Goal: Transaction & Acquisition: Purchase product/service

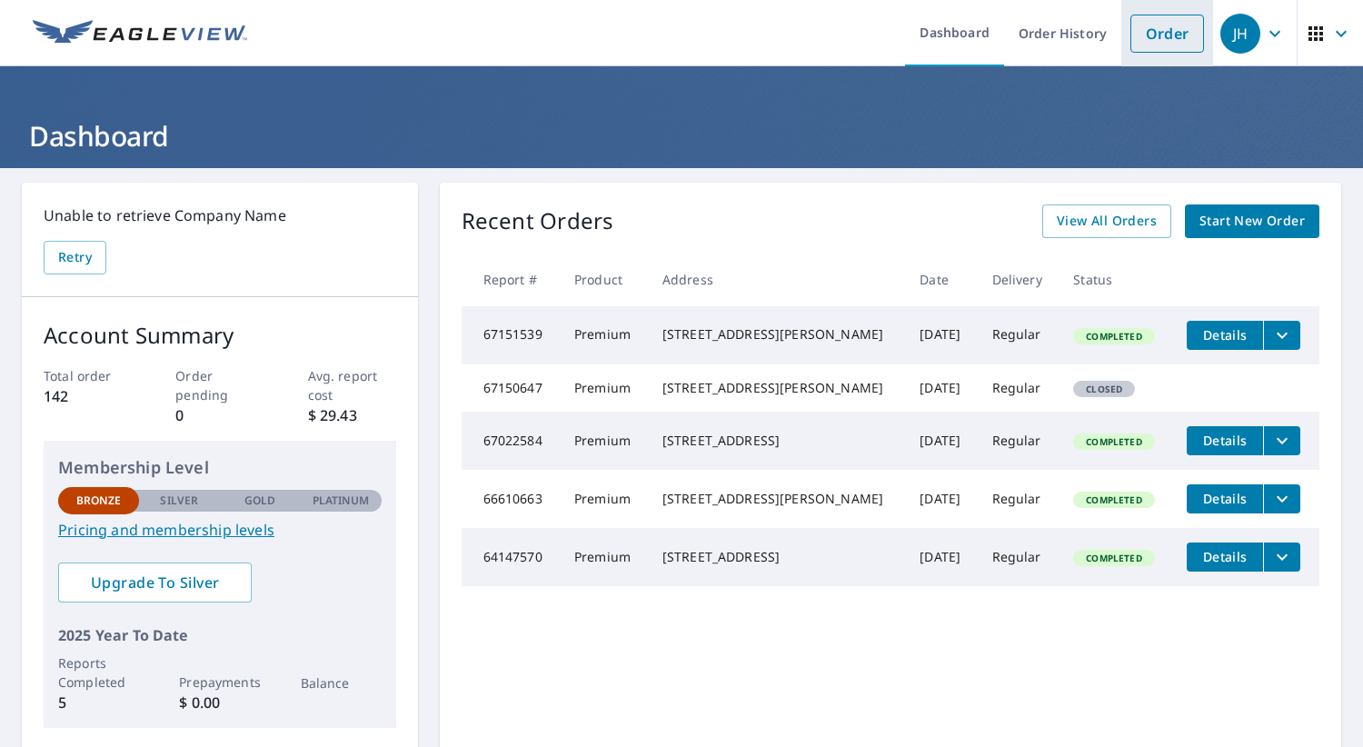
click at [1176, 35] on link "Order" at bounding box center [1167, 34] width 74 height 38
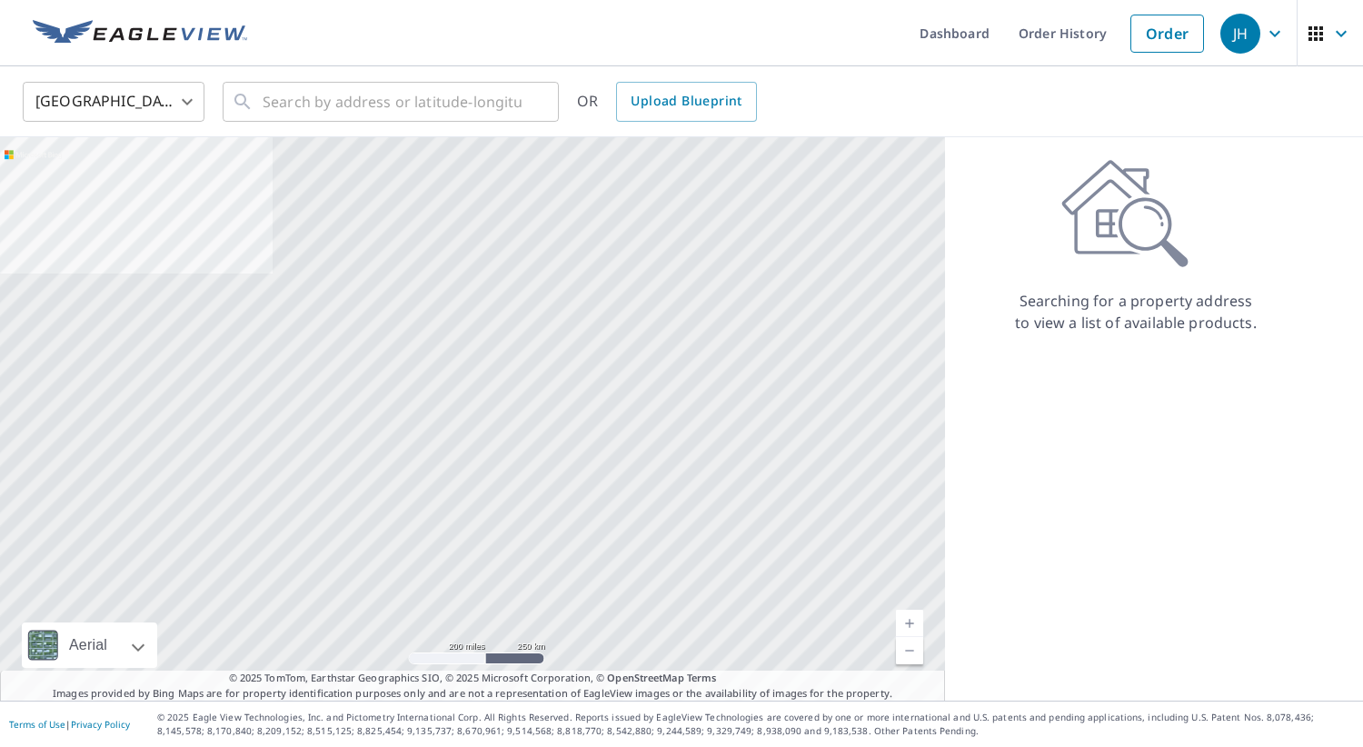
click at [1248, 32] on div "JH" at bounding box center [1240, 34] width 40 height 40
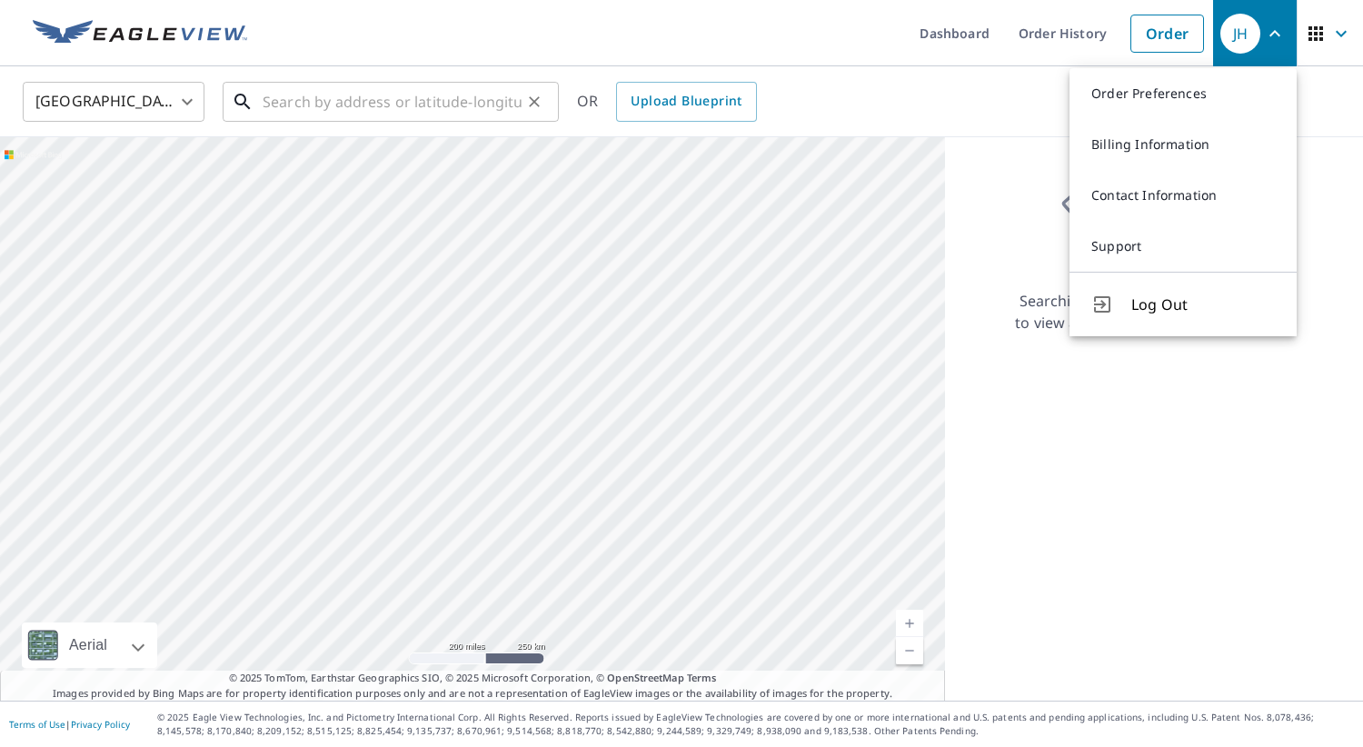
click at [288, 105] on input "text" at bounding box center [392, 101] width 259 height 51
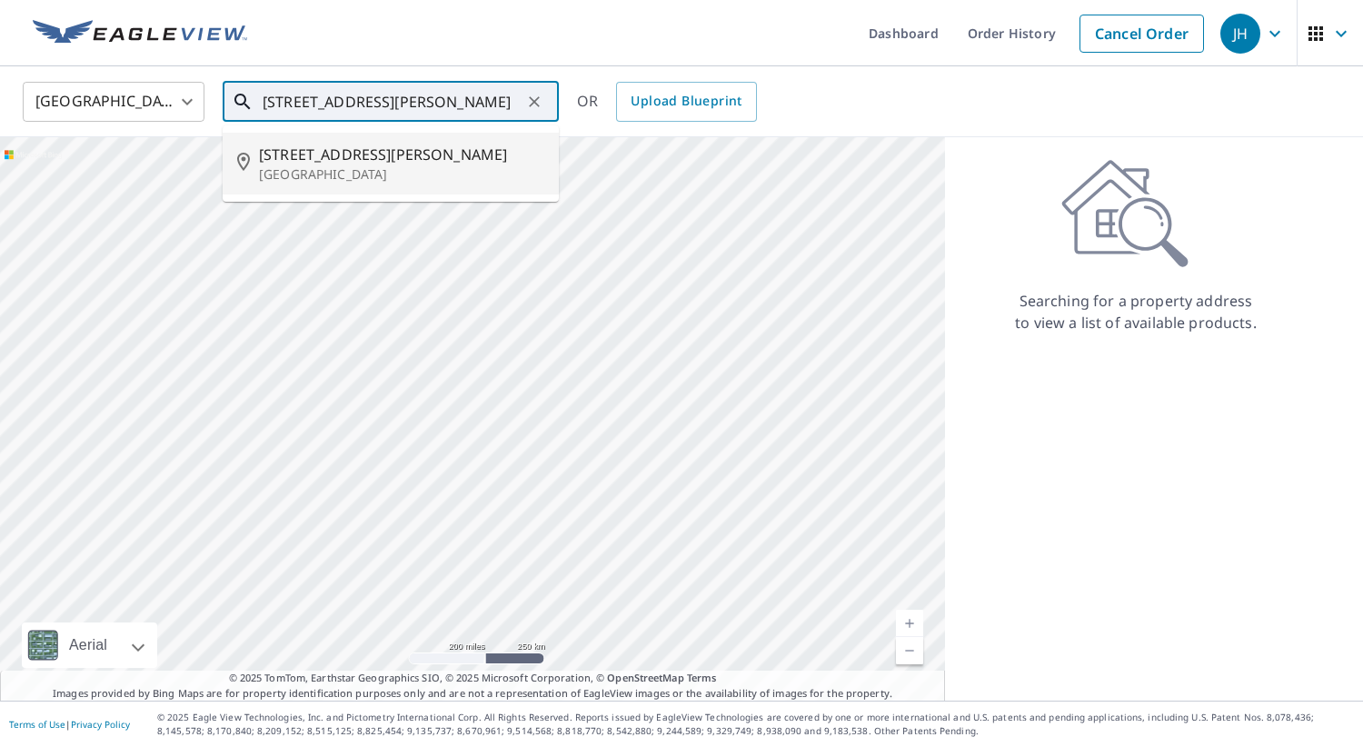
click at [311, 167] on p "[GEOGRAPHIC_DATA]" at bounding box center [401, 174] width 285 height 18
type input "[STREET_ADDRESS][PERSON_NAME]"
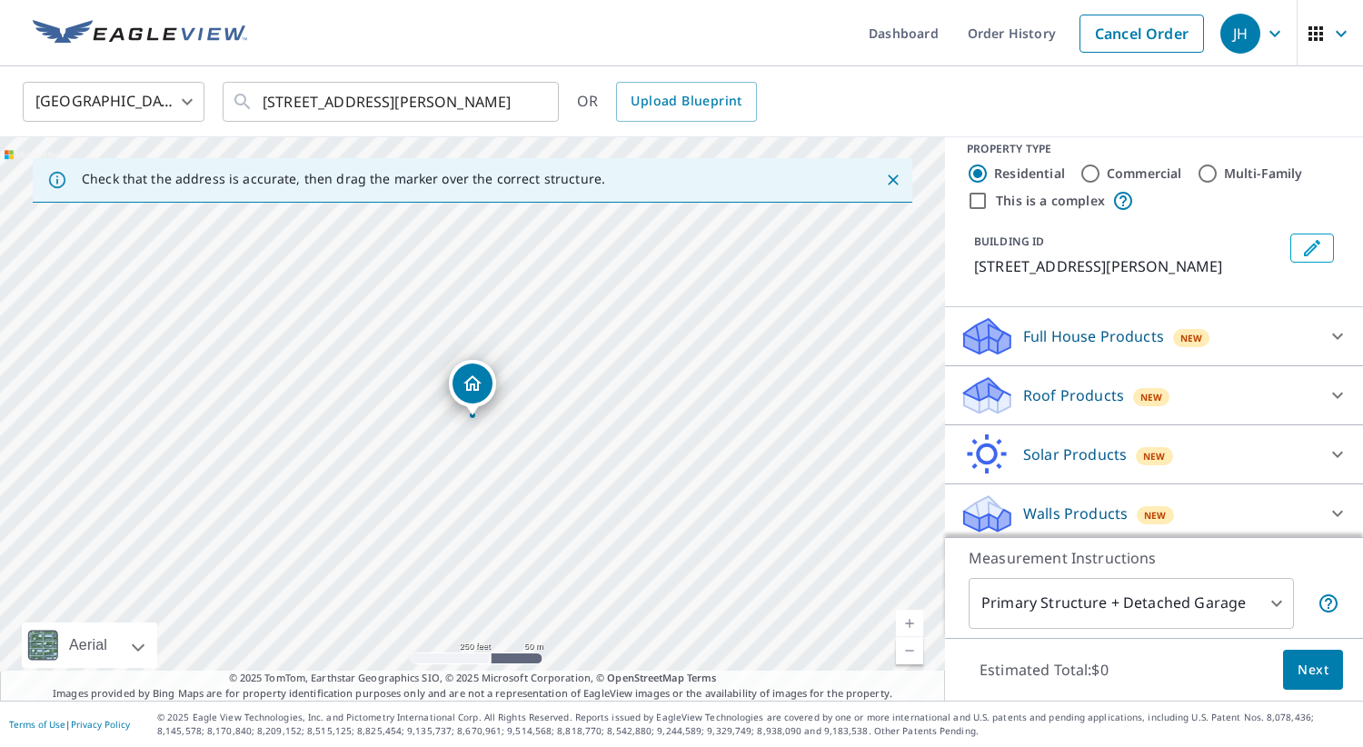
scroll to position [25, 0]
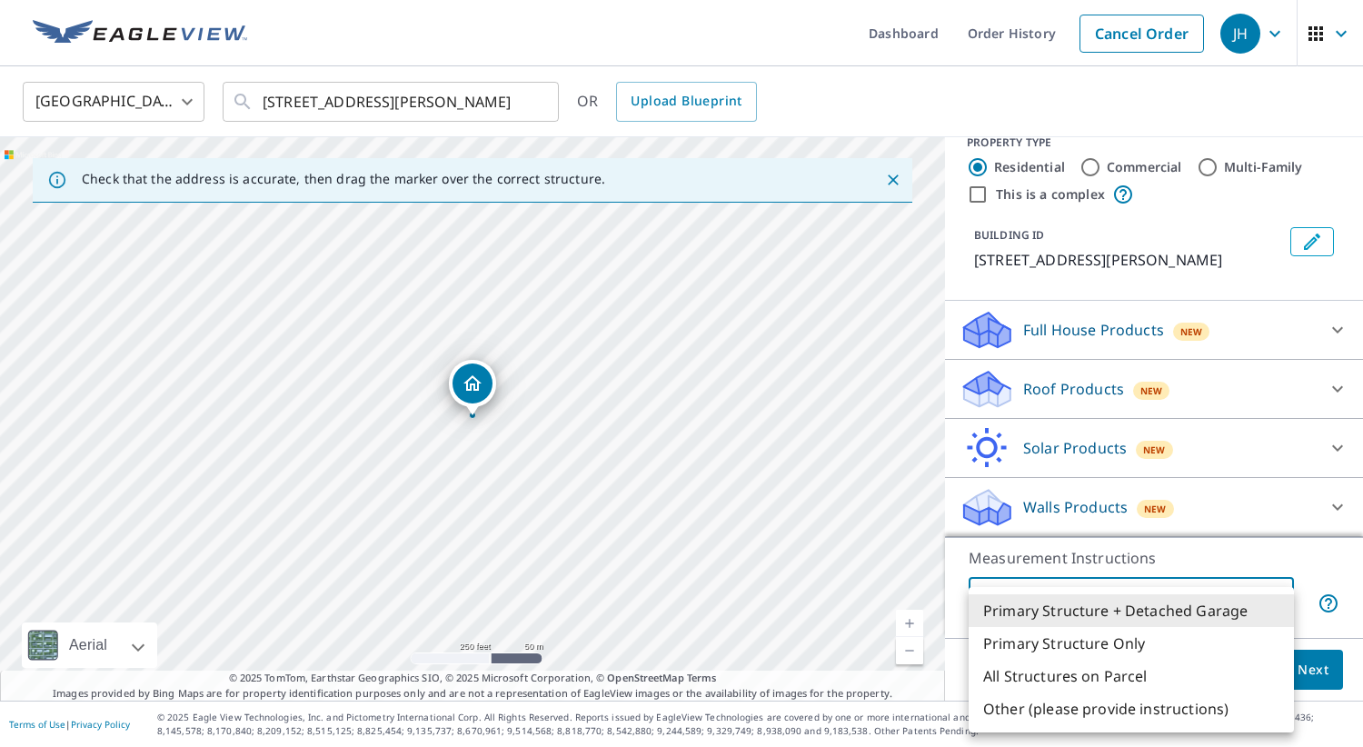
click at [1275, 595] on body "JH JH Dashboard Order History Cancel Order JH [GEOGRAPHIC_DATA] [GEOGRAPHIC_DAT…" at bounding box center [681, 373] width 1363 height 747
click at [1270, 558] on div at bounding box center [681, 373] width 1363 height 747
click at [1277, 604] on body "JH JH Dashboard Order History Cancel Order JH [GEOGRAPHIC_DATA] [GEOGRAPHIC_DAT…" at bounding box center [681, 373] width 1363 height 747
click at [1096, 638] on li "Primary Structure Only" at bounding box center [1130, 643] width 325 height 33
type input "2"
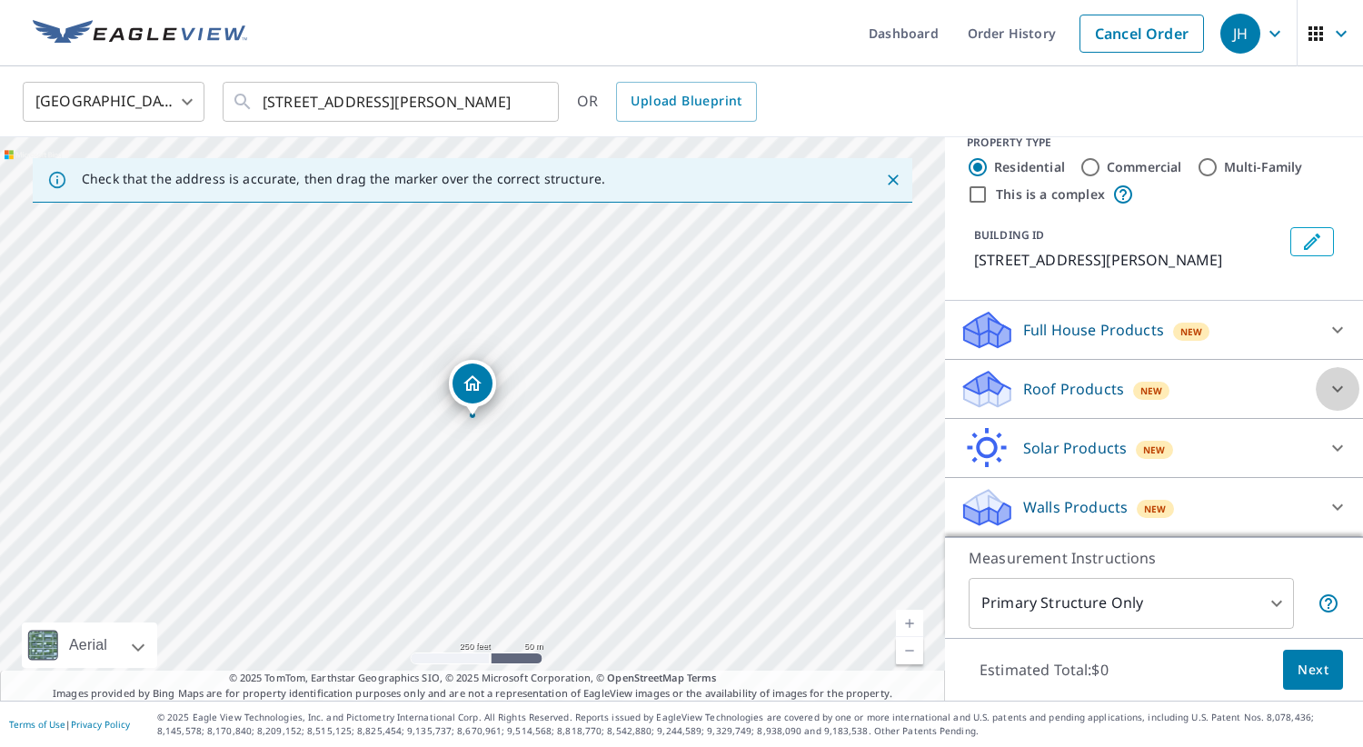
click at [1336, 388] on icon at bounding box center [1337, 389] width 11 height 6
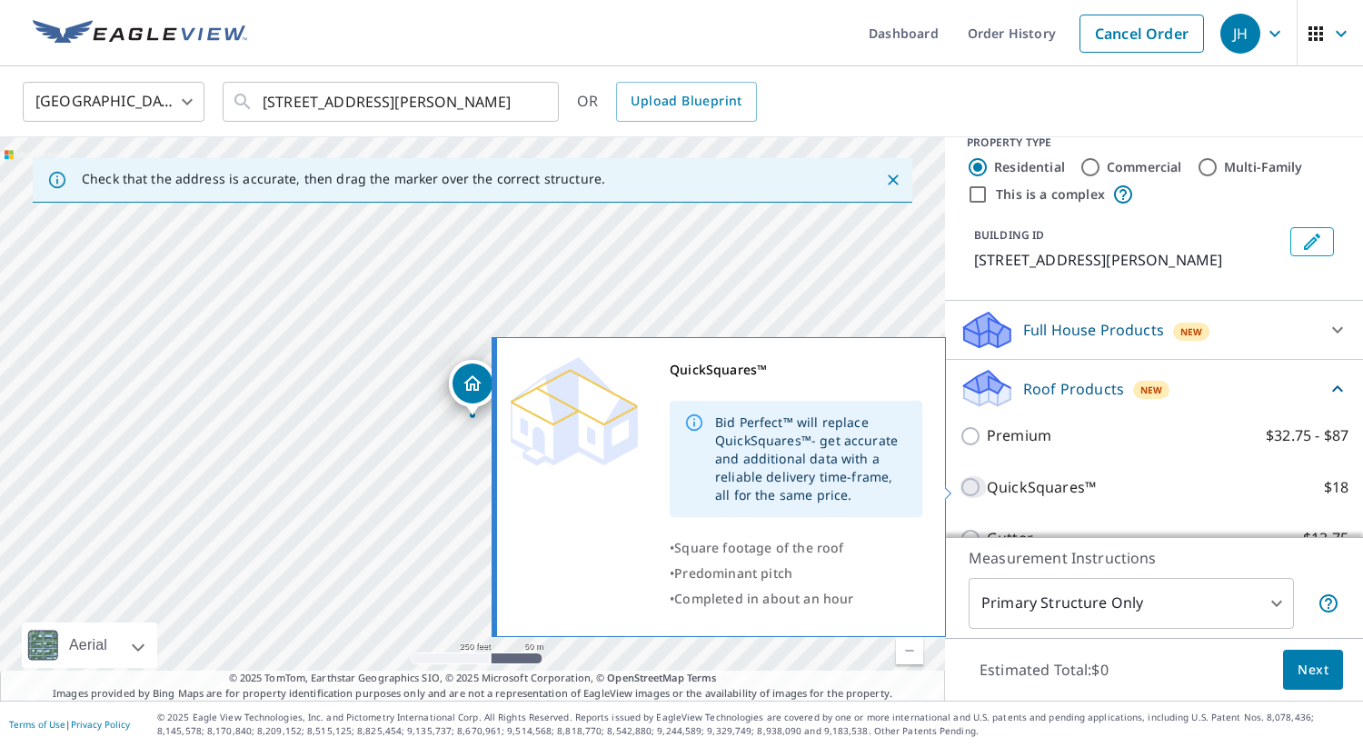
click at [976, 484] on input "QuickSquares™ $18" at bounding box center [972, 487] width 27 height 22
checkbox input "true"
type input "1"
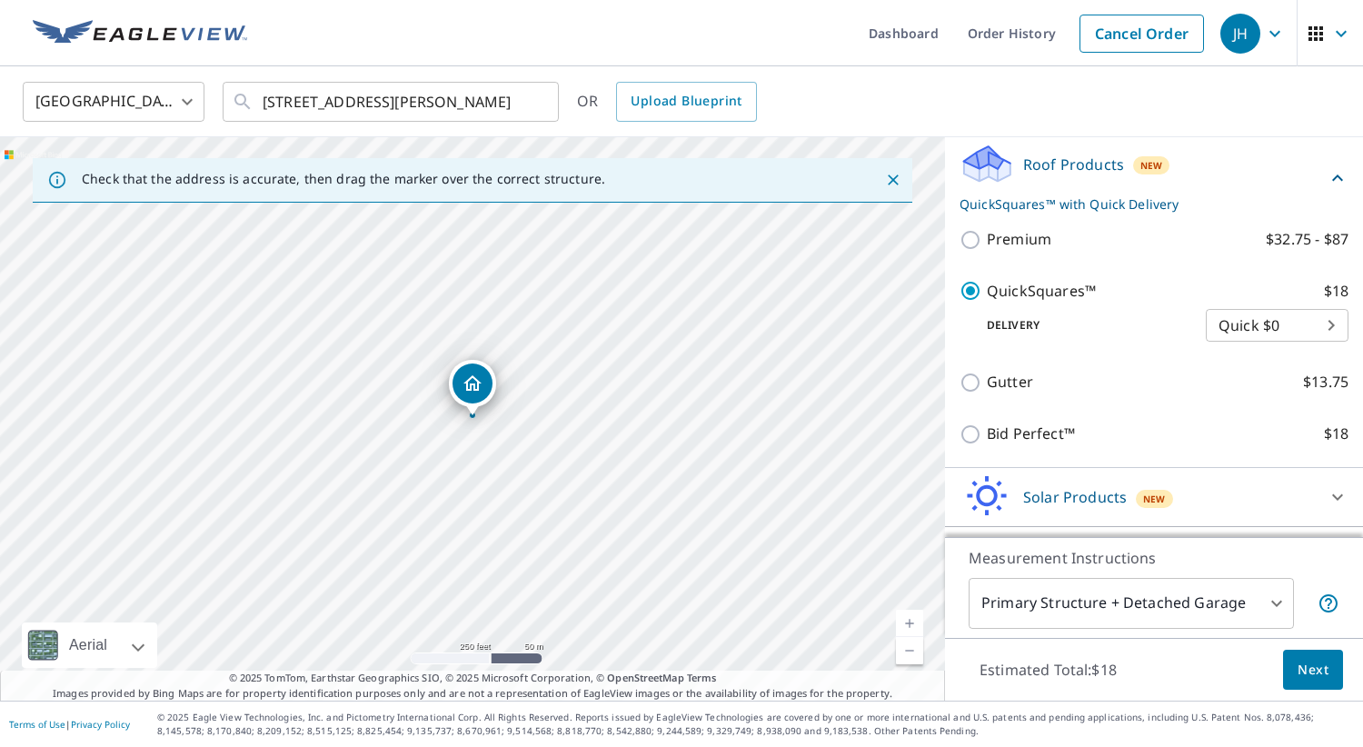
scroll to position [252, 0]
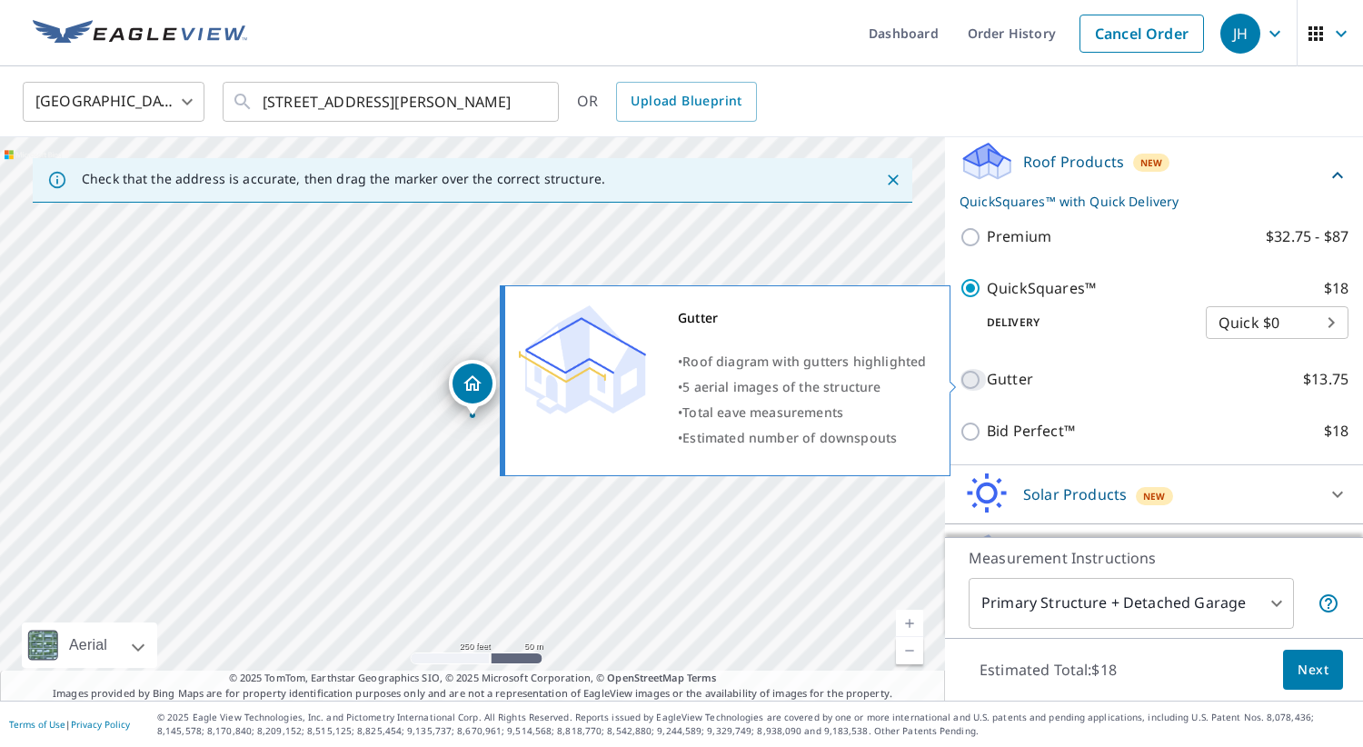
click at [971, 376] on input "Gutter $13.75" at bounding box center [972, 380] width 27 height 22
checkbox input "true"
checkbox input "false"
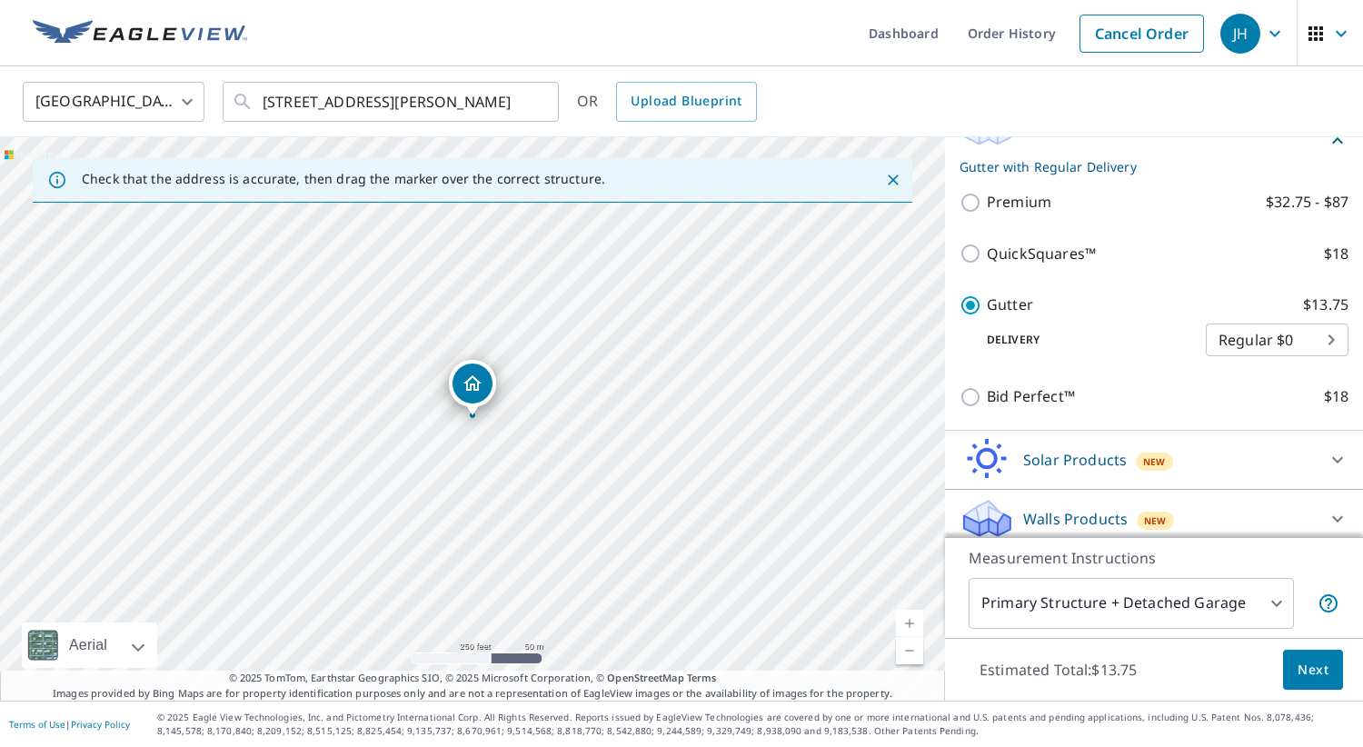
scroll to position [300, 0]
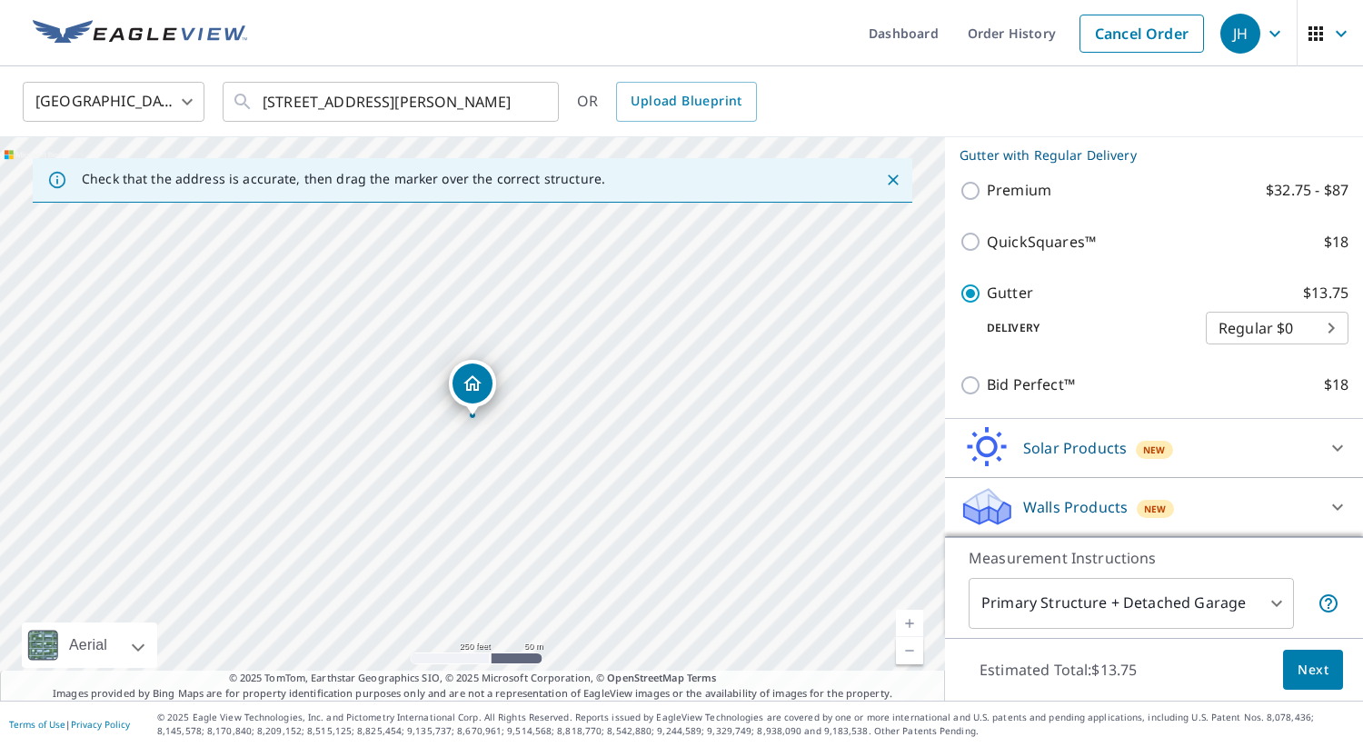
click at [1312, 669] on span "Next" at bounding box center [1312, 670] width 31 height 23
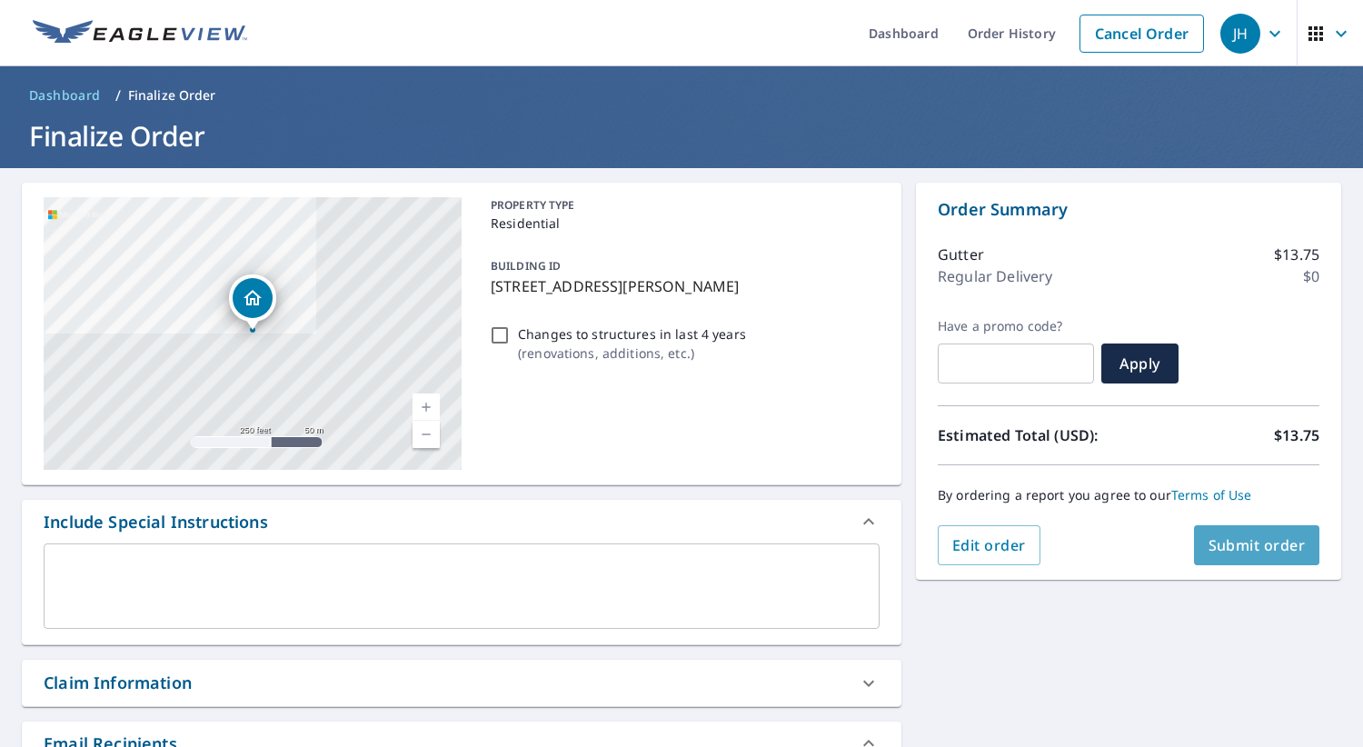
click at [1248, 540] on span "Submit order" at bounding box center [1256, 545] width 97 height 20
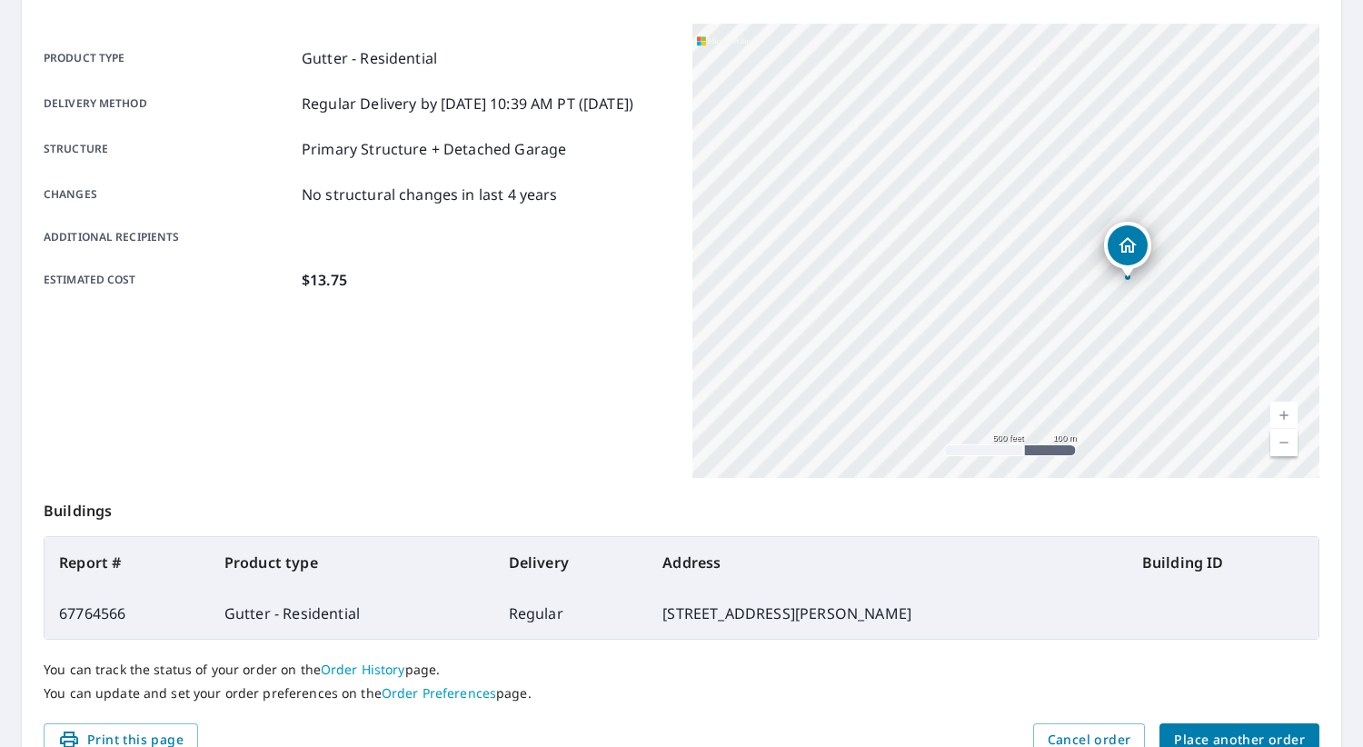
scroll to position [322, 0]
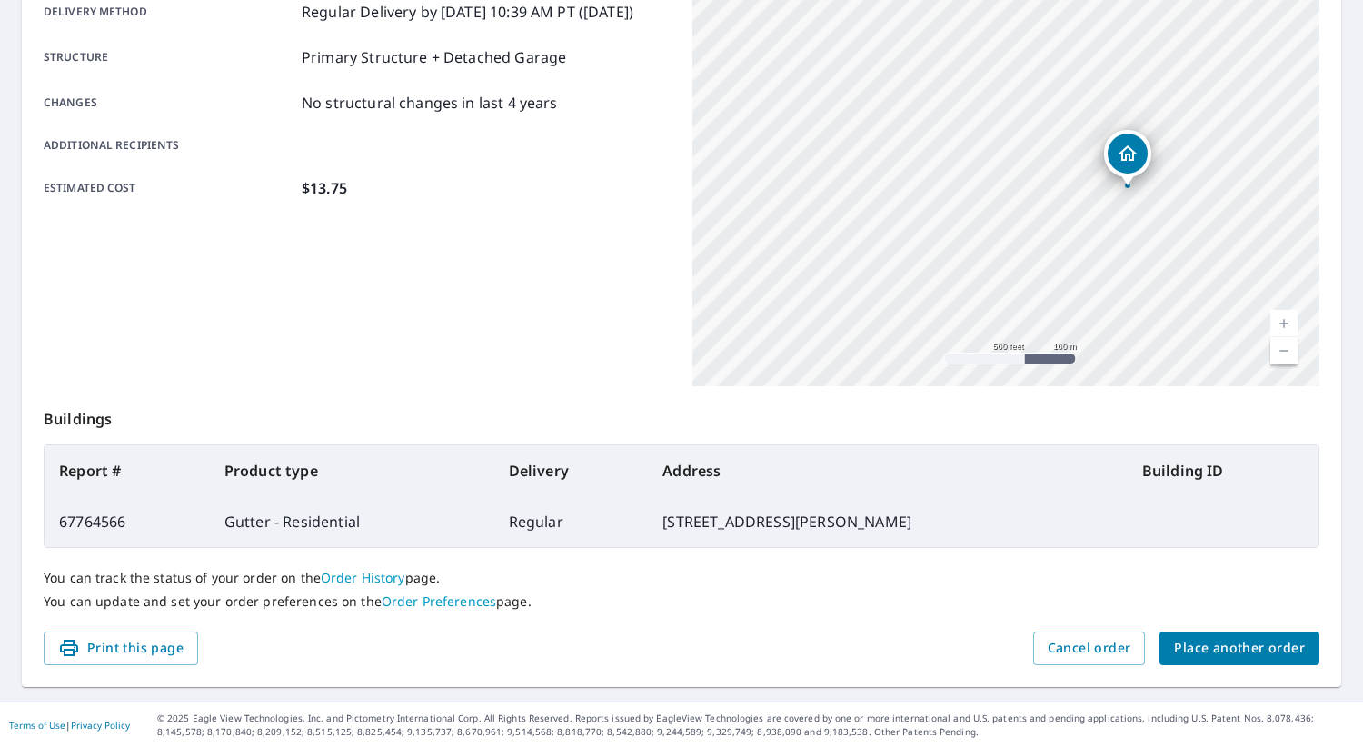
click at [1240, 644] on span "Place another order" at bounding box center [1239, 648] width 131 height 23
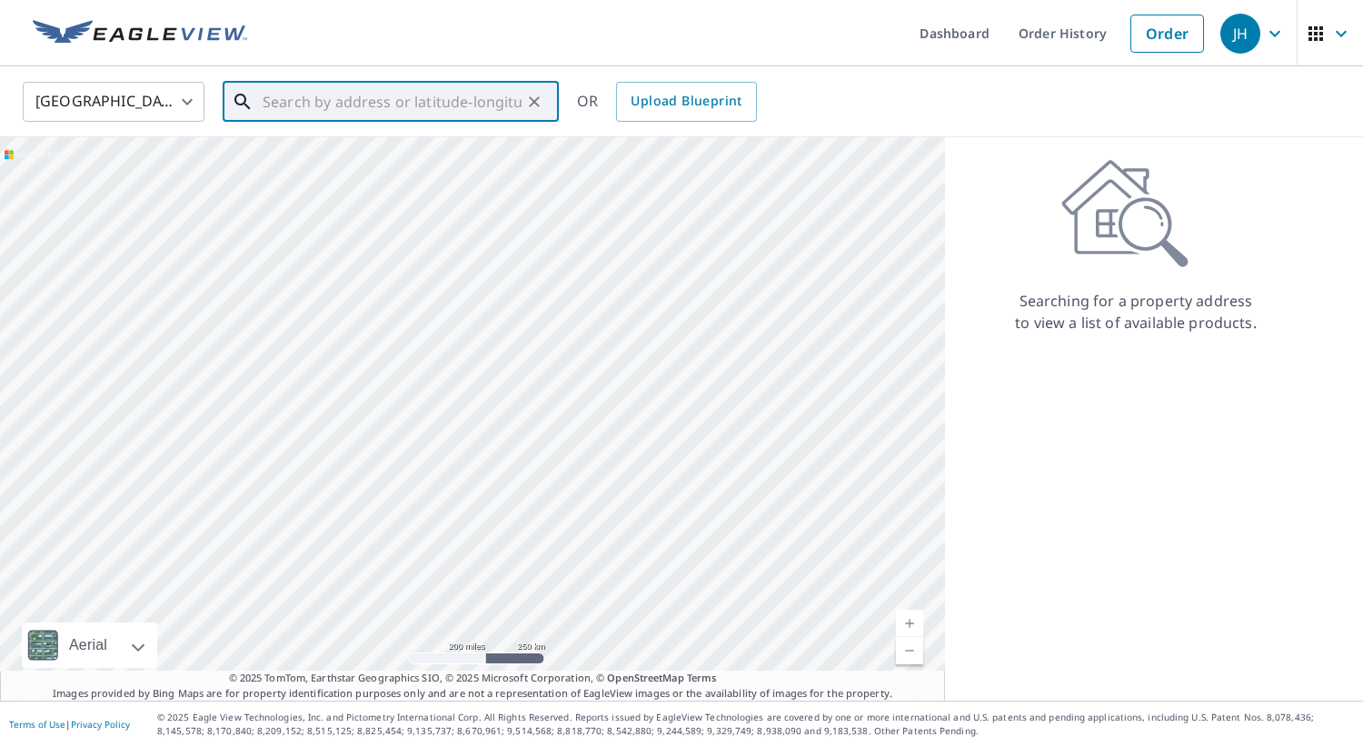
click at [304, 112] on input "text" at bounding box center [392, 101] width 259 height 51
click at [308, 165] on p "[PERSON_NAME], MI 48089" at bounding box center [401, 174] width 285 height 18
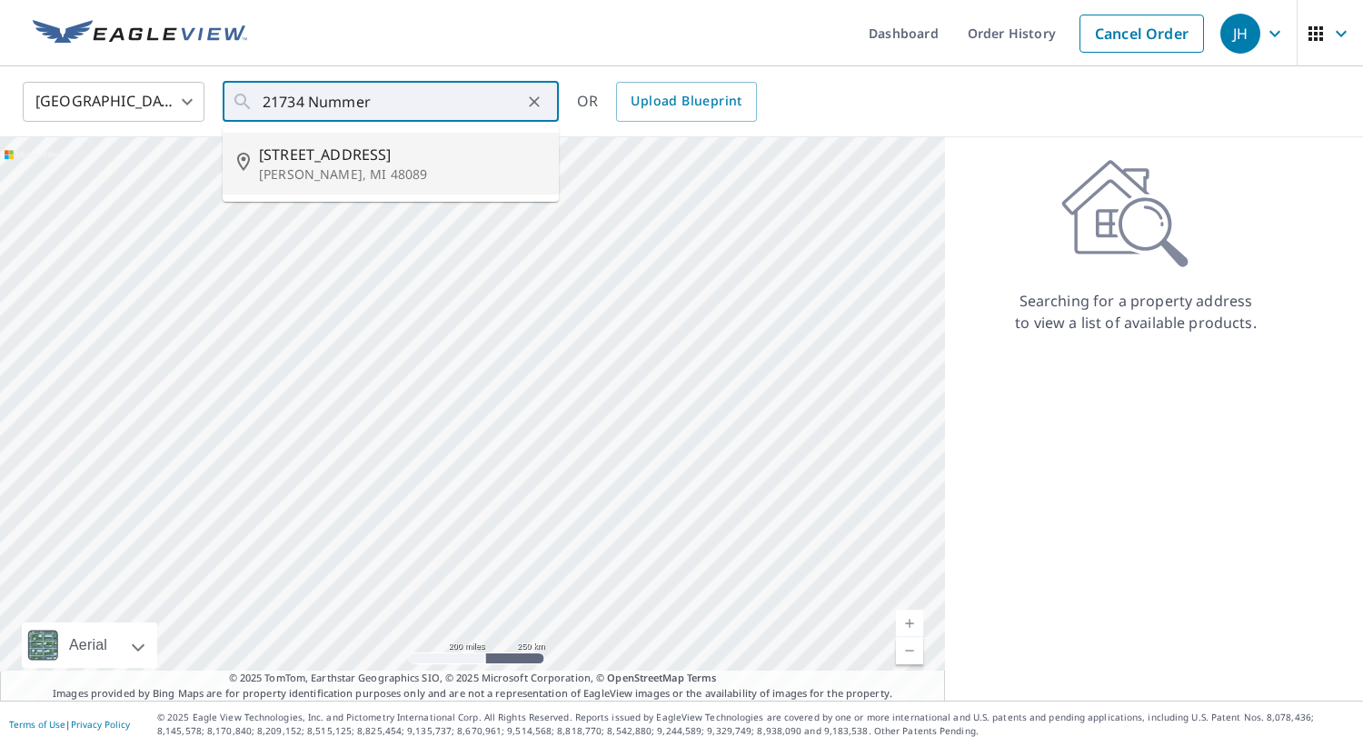
type input "[STREET_ADDRESS]"
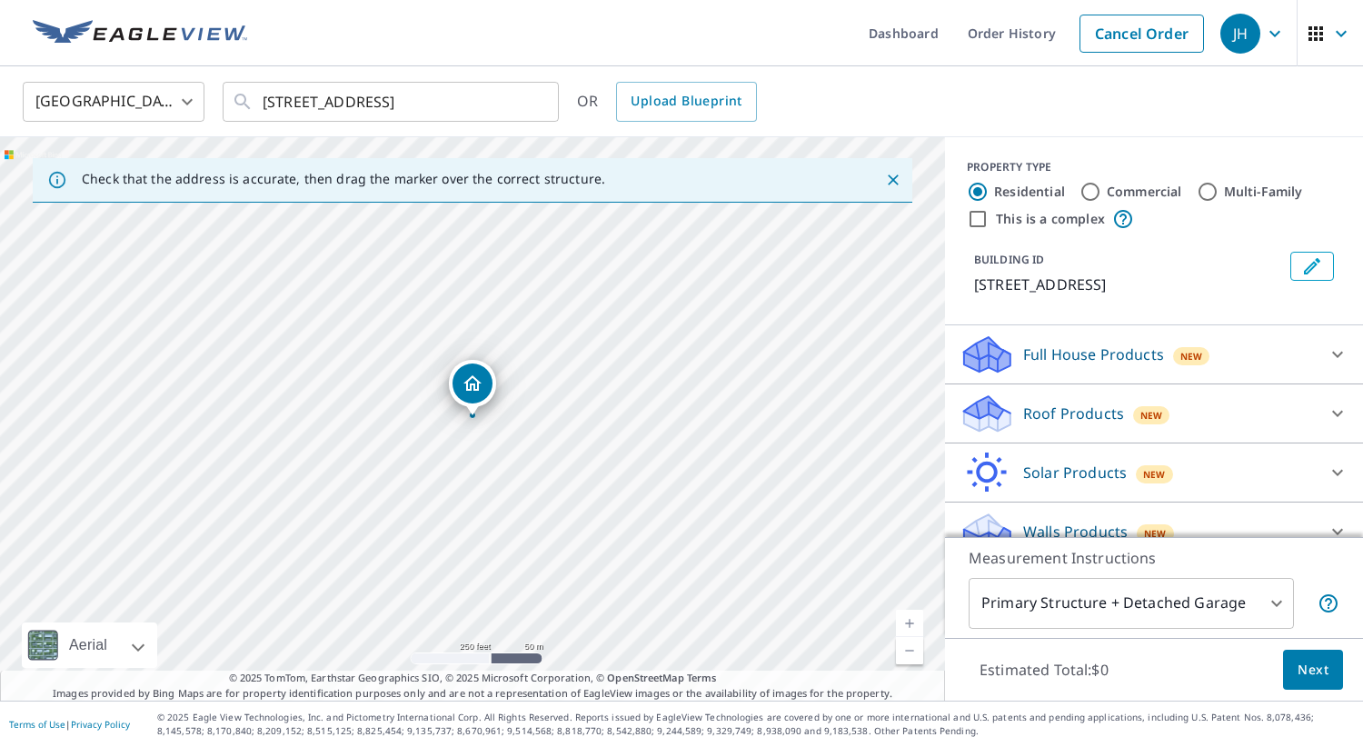
click at [1339, 412] on icon at bounding box center [1337, 414] width 11 height 6
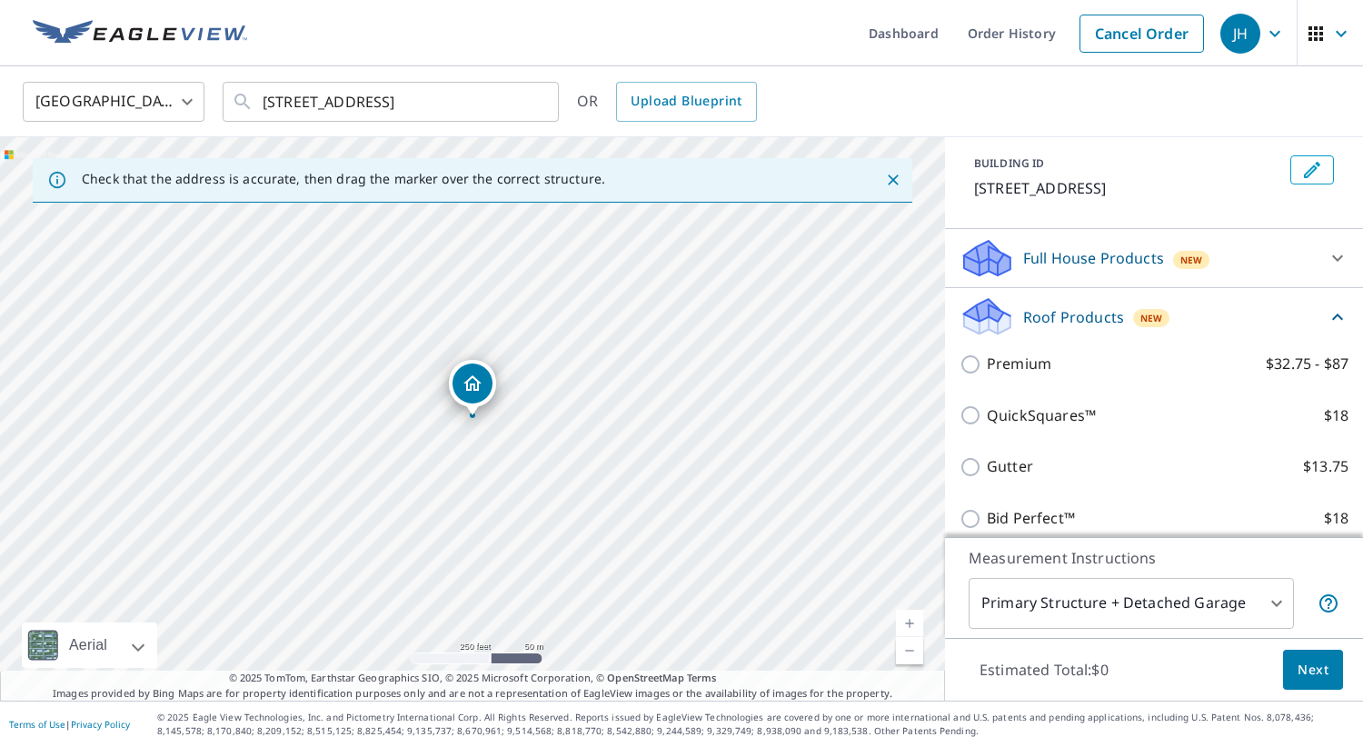
scroll to position [97, 0]
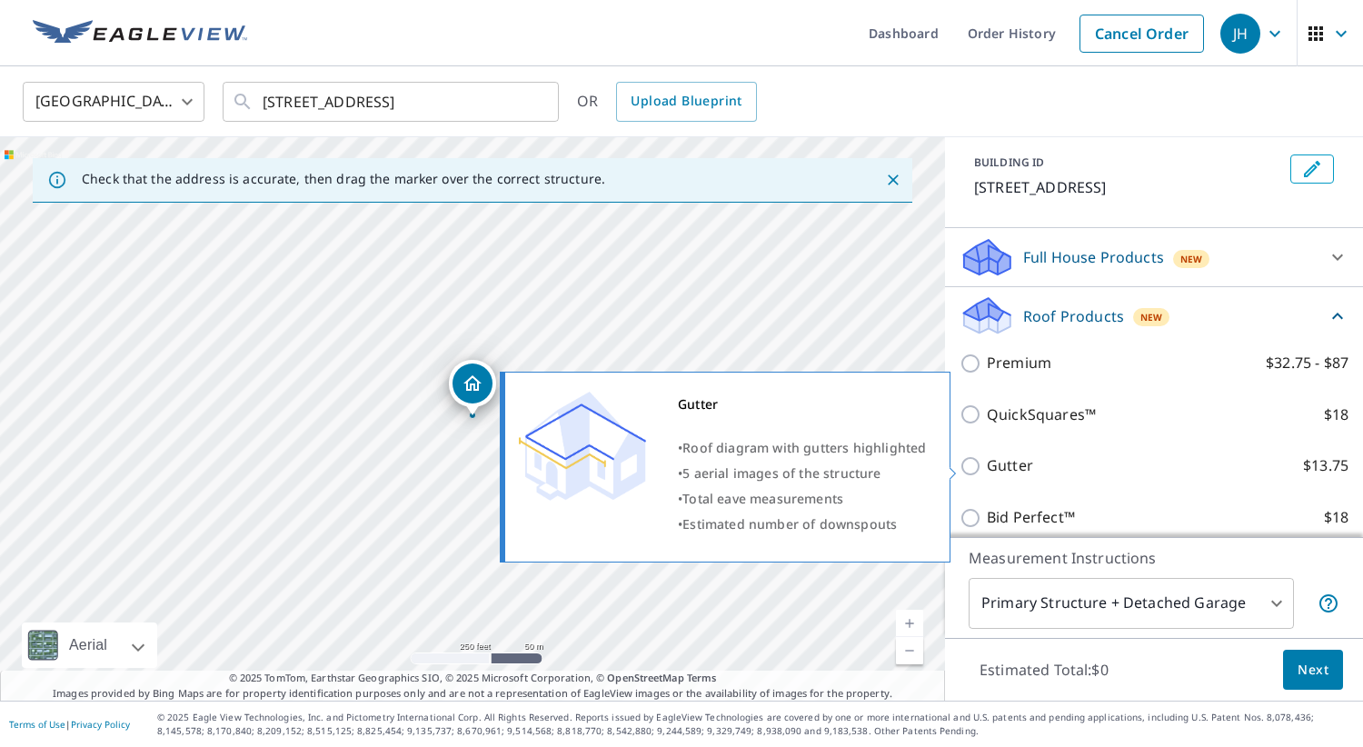
click at [974, 464] on input "Gutter $13.75" at bounding box center [972, 466] width 27 height 22
checkbox input "true"
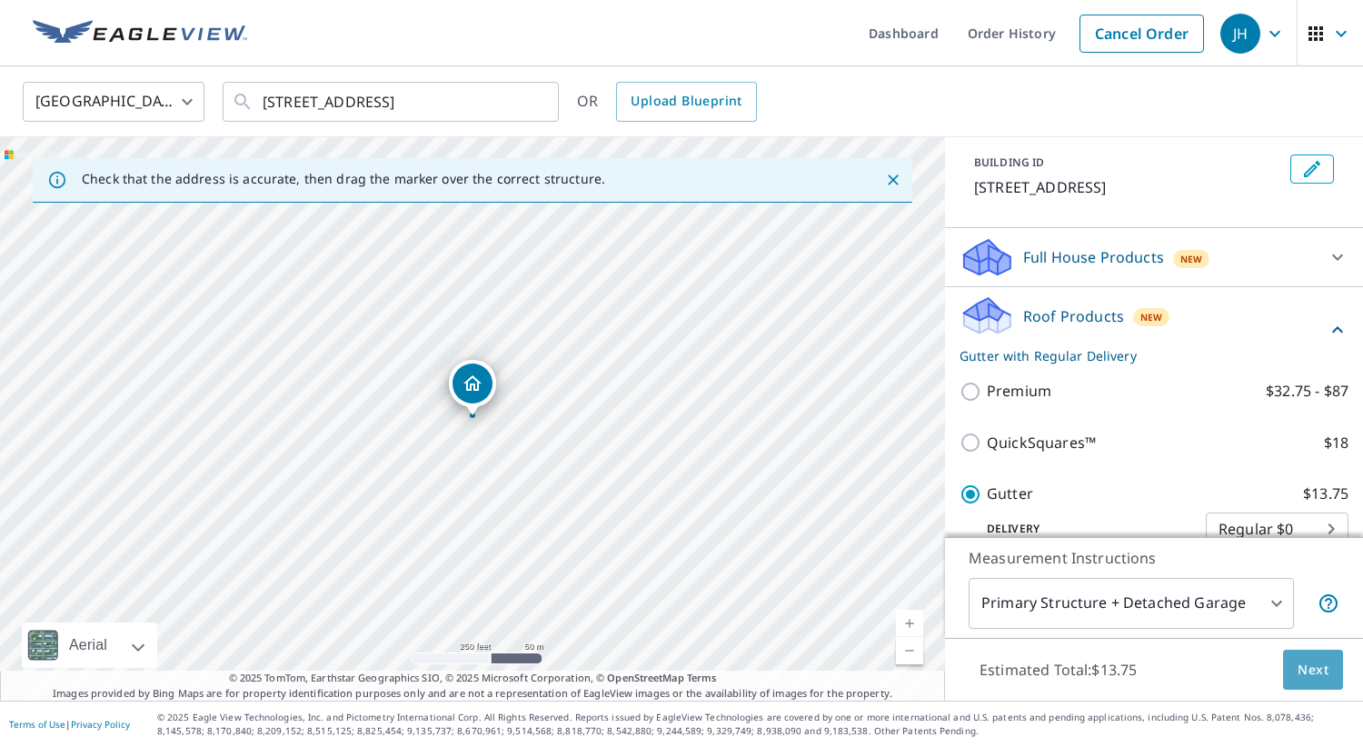
click at [1309, 664] on span "Next" at bounding box center [1312, 670] width 31 height 23
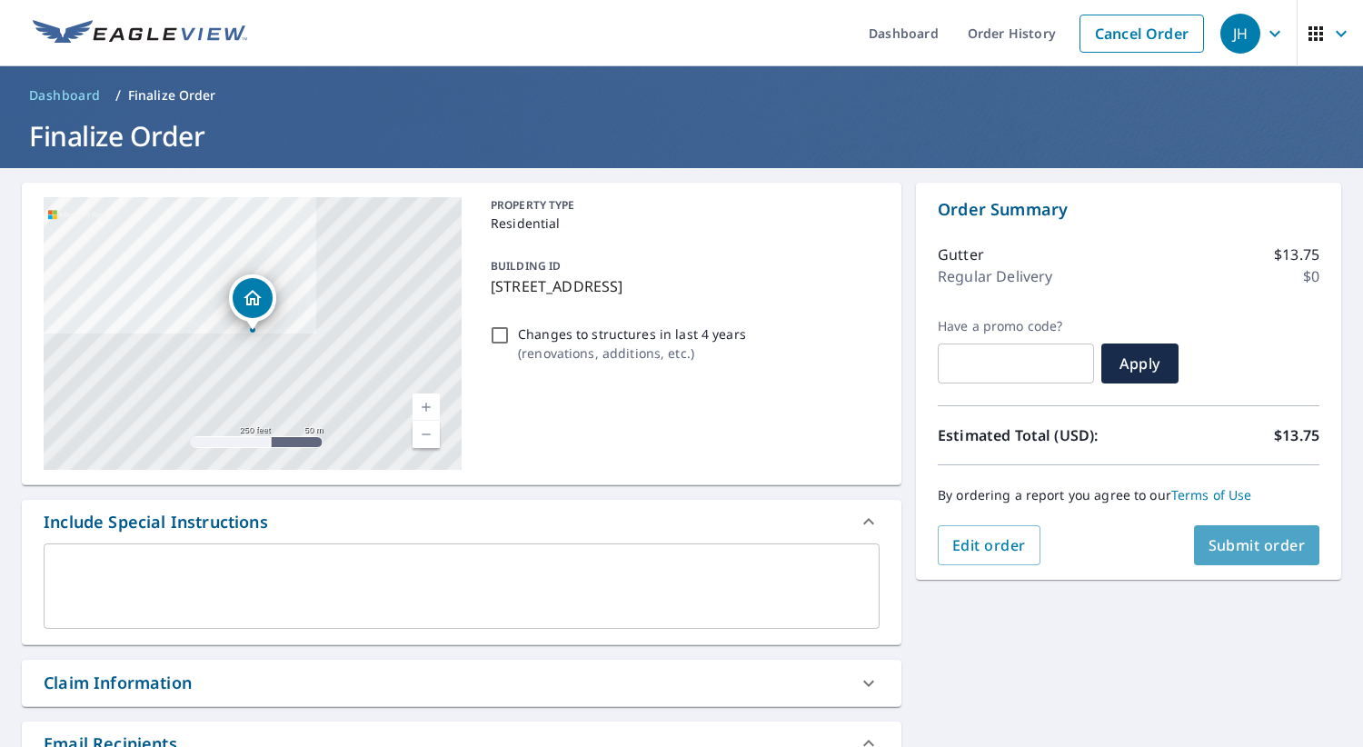
click at [1239, 540] on span "Submit order" at bounding box center [1256, 545] width 97 height 20
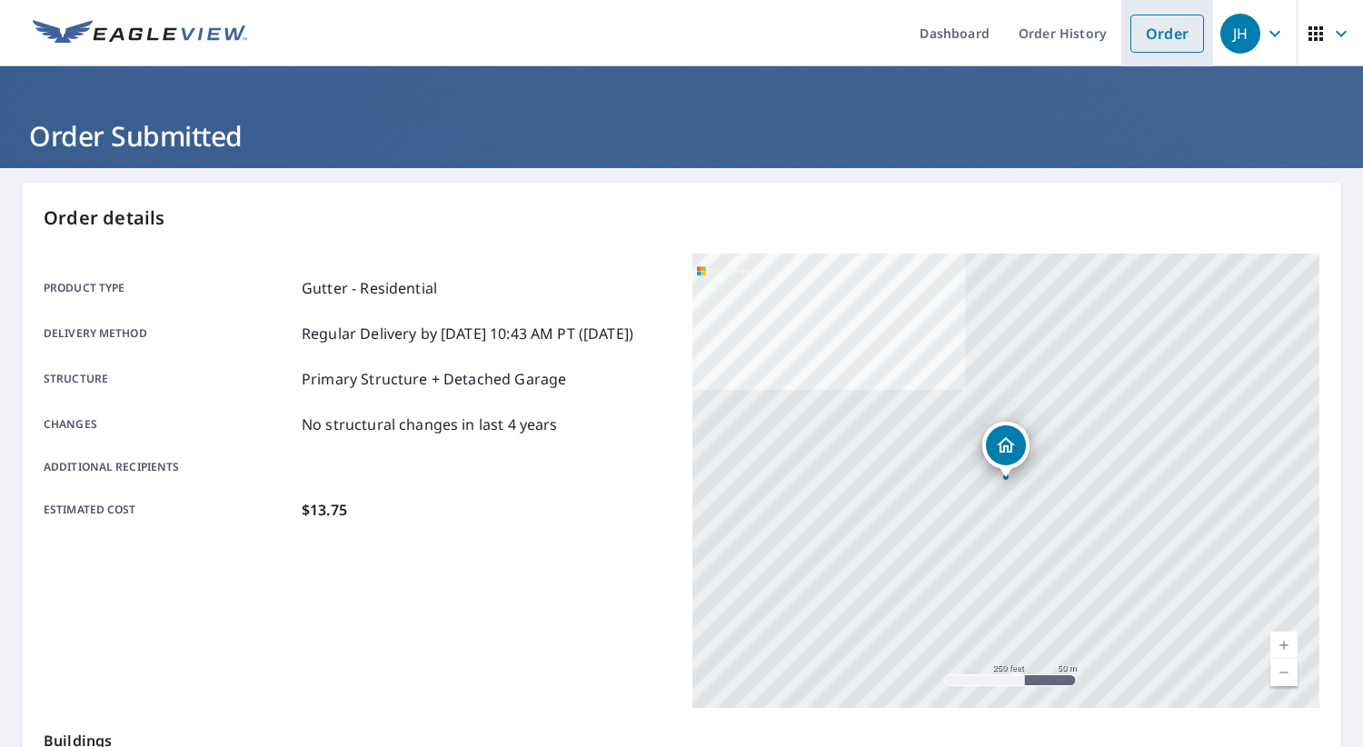
click at [1166, 34] on link "Order" at bounding box center [1167, 34] width 74 height 38
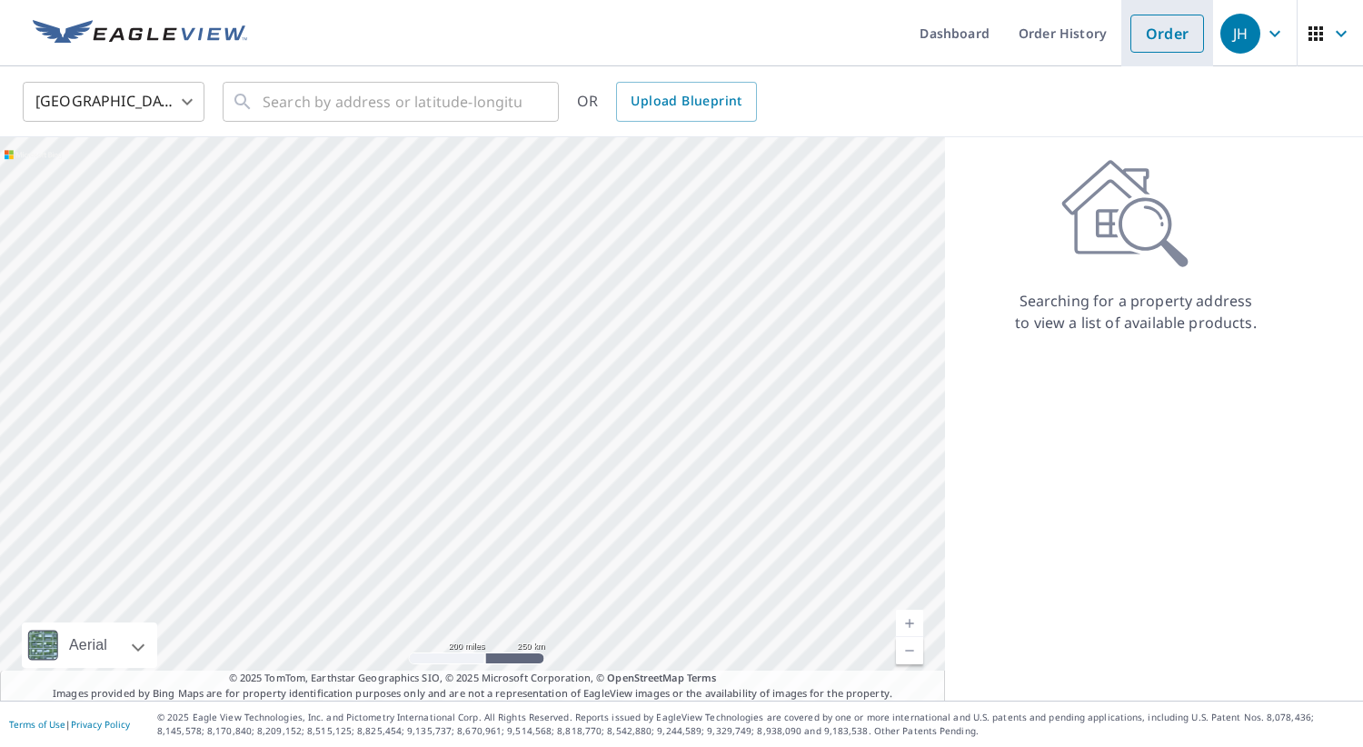
click at [1164, 31] on link "Order" at bounding box center [1167, 34] width 74 height 38
click at [284, 106] on input "text" at bounding box center [392, 101] width 259 height 51
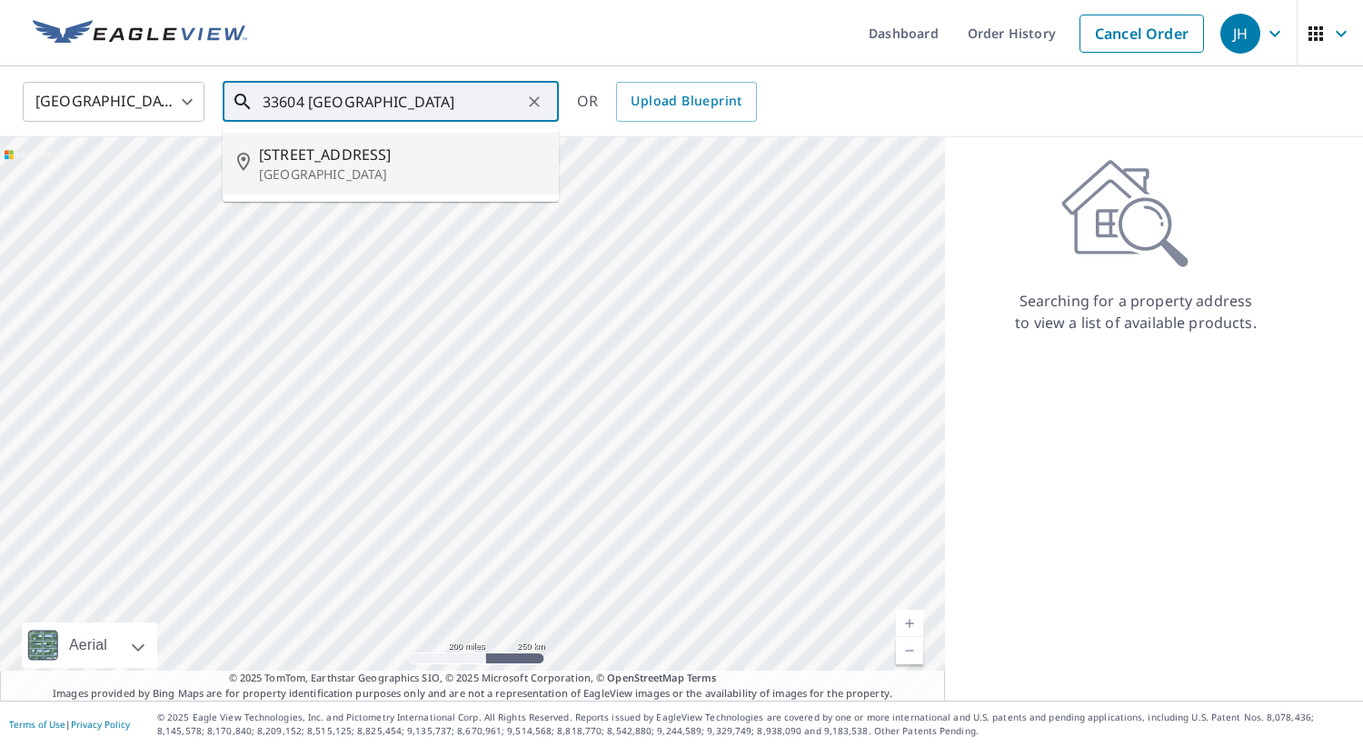
click at [309, 161] on span "[STREET_ADDRESS]" at bounding box center [401, 155] width 285 height 22
type input "[STREET_ADDRESS]"
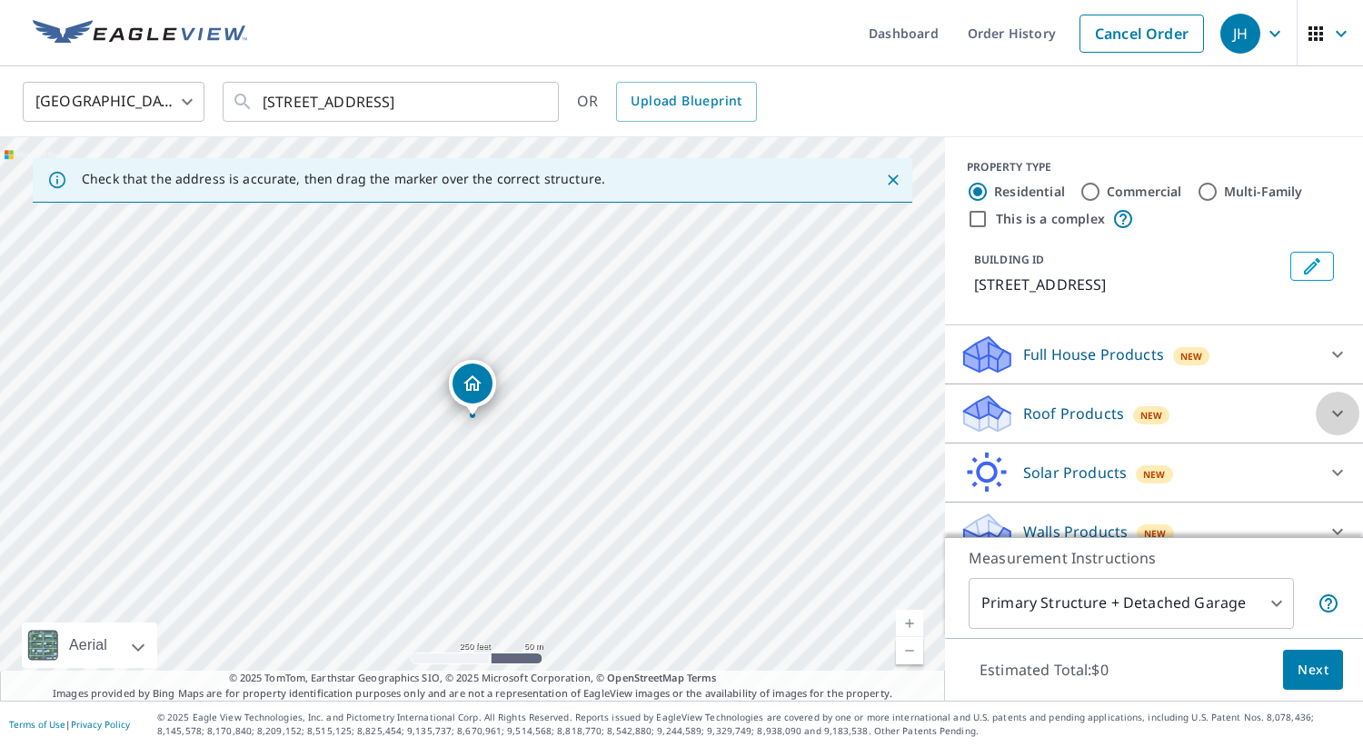
click at [1338, 424] on icon at bounding box center [1337, 413] width 22 height 22
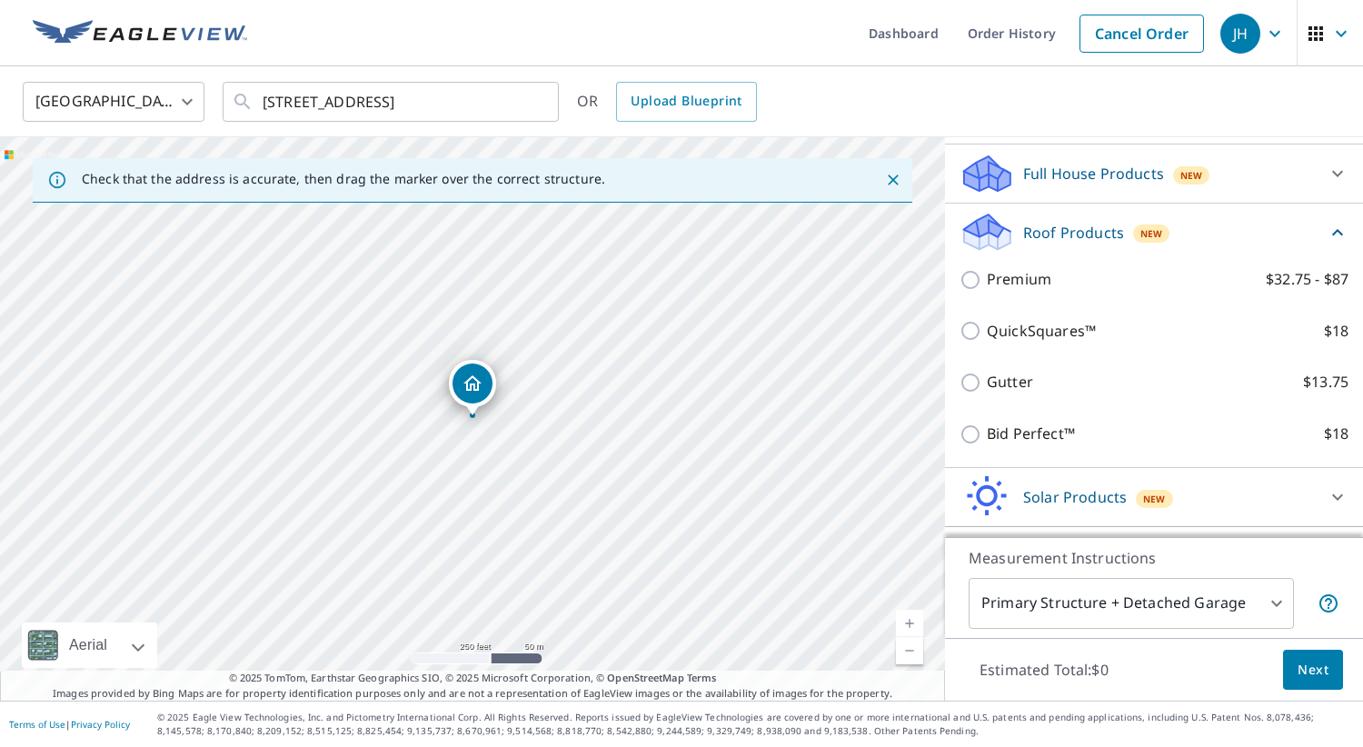
scroll to position [184, 0]
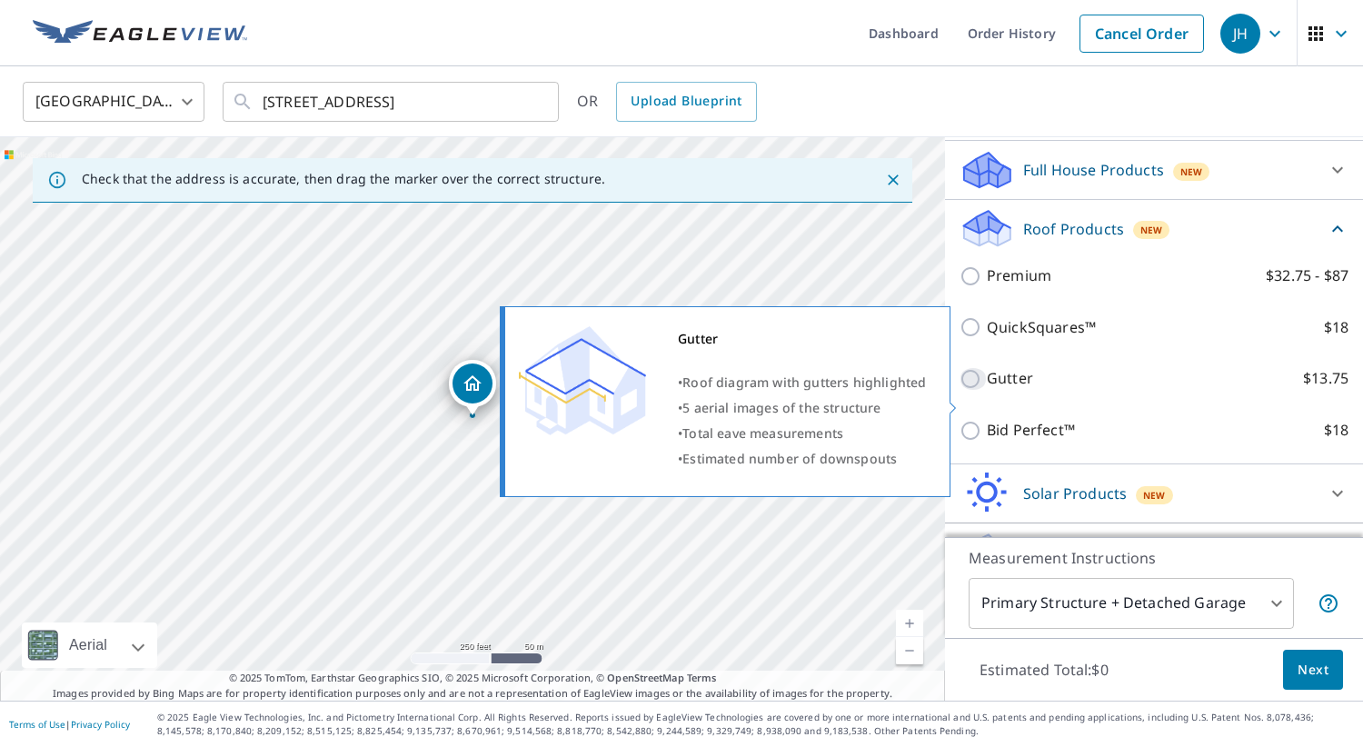
click at [969, 390] on input "Gutter $13.75" at bounding box center [972, 379] width 27 height 22
checkbox input "true"
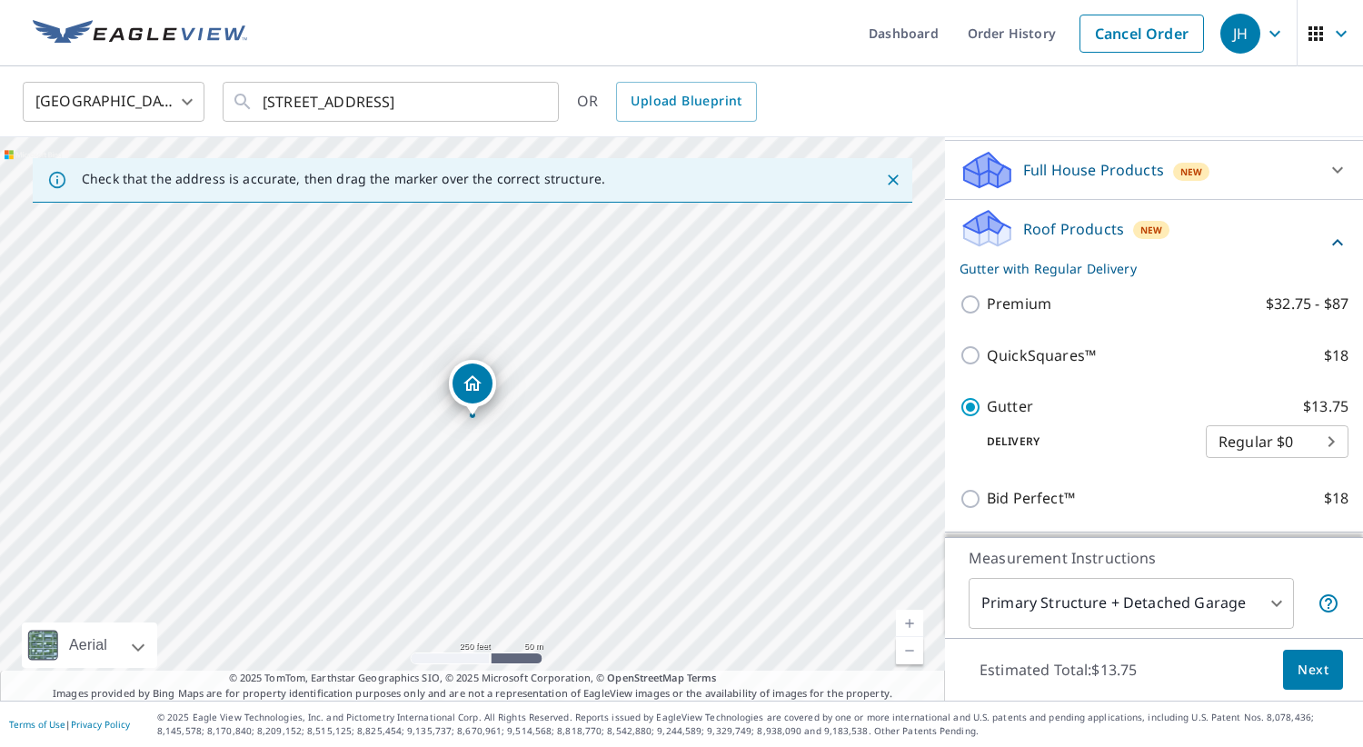
click at [1318, 666] on span "Next" at bounding box center [1312, 670] width 31 height 23
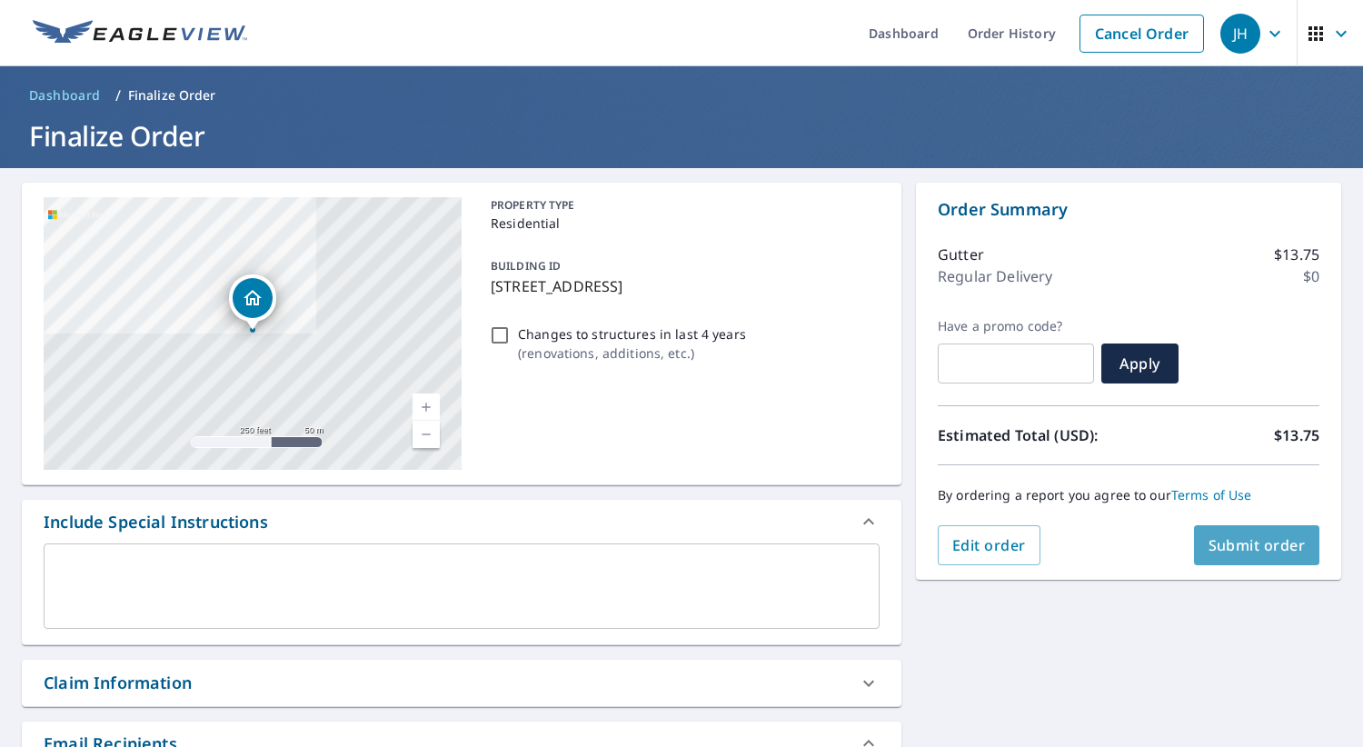
click at [1247, 544] on span "Submit order" at bounding box center [1256, 545] width 97 height 20
